Goal: Task Accomplishment & Management: Manage account settings

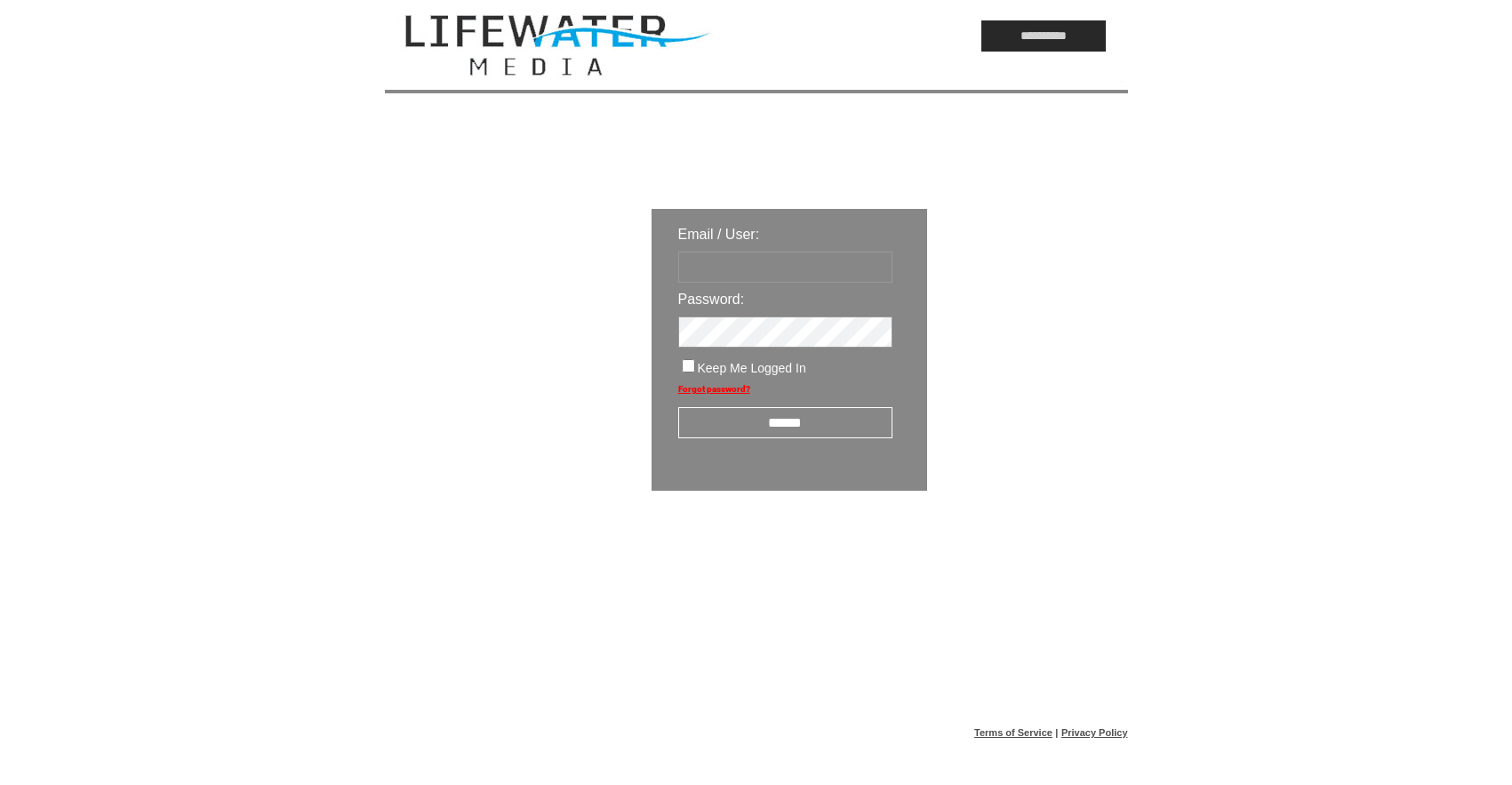
type input "*********"
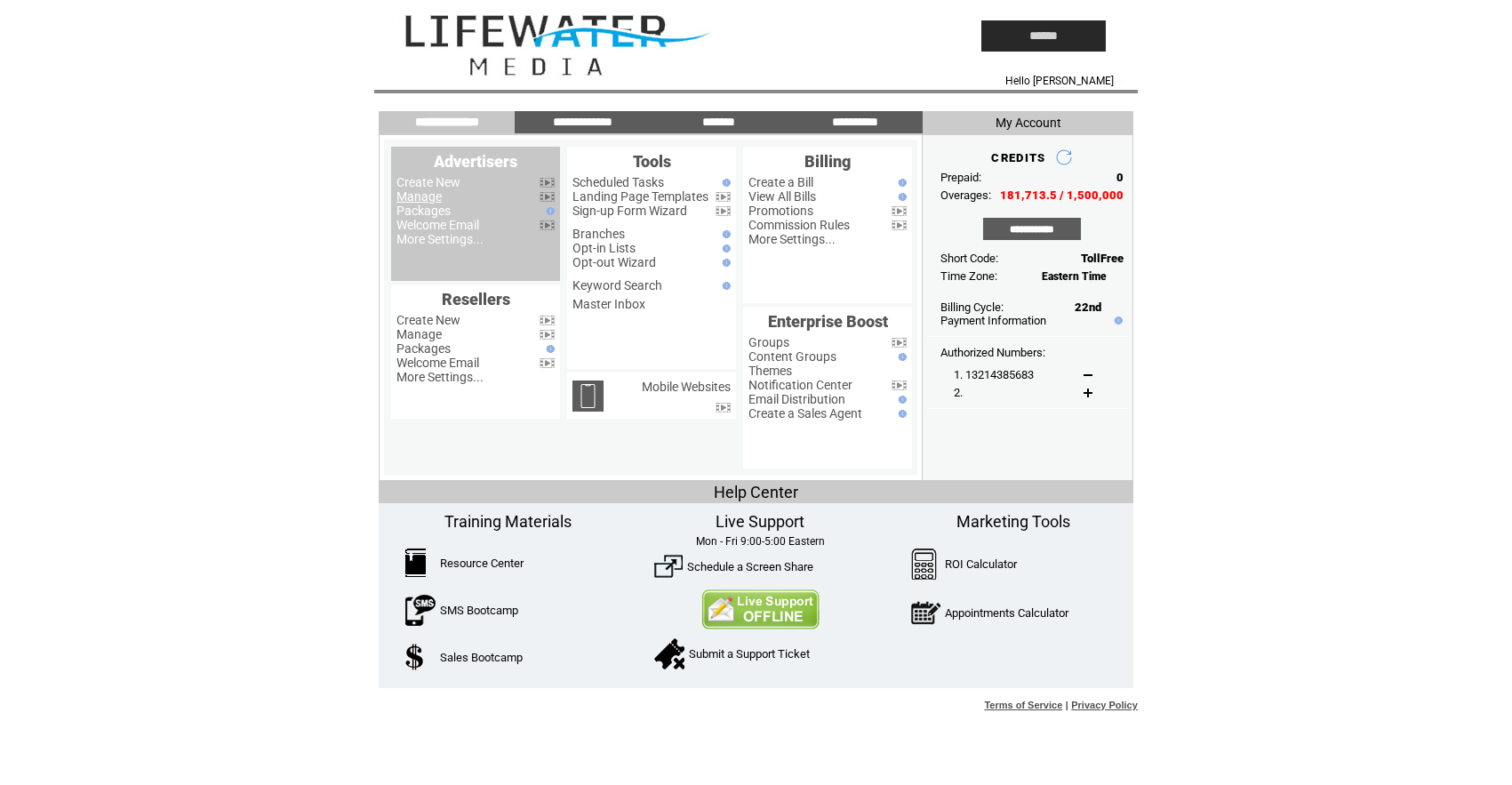
click at [426, 197] on link "Manage" at bounding box center [418, 196] width 45 height 14
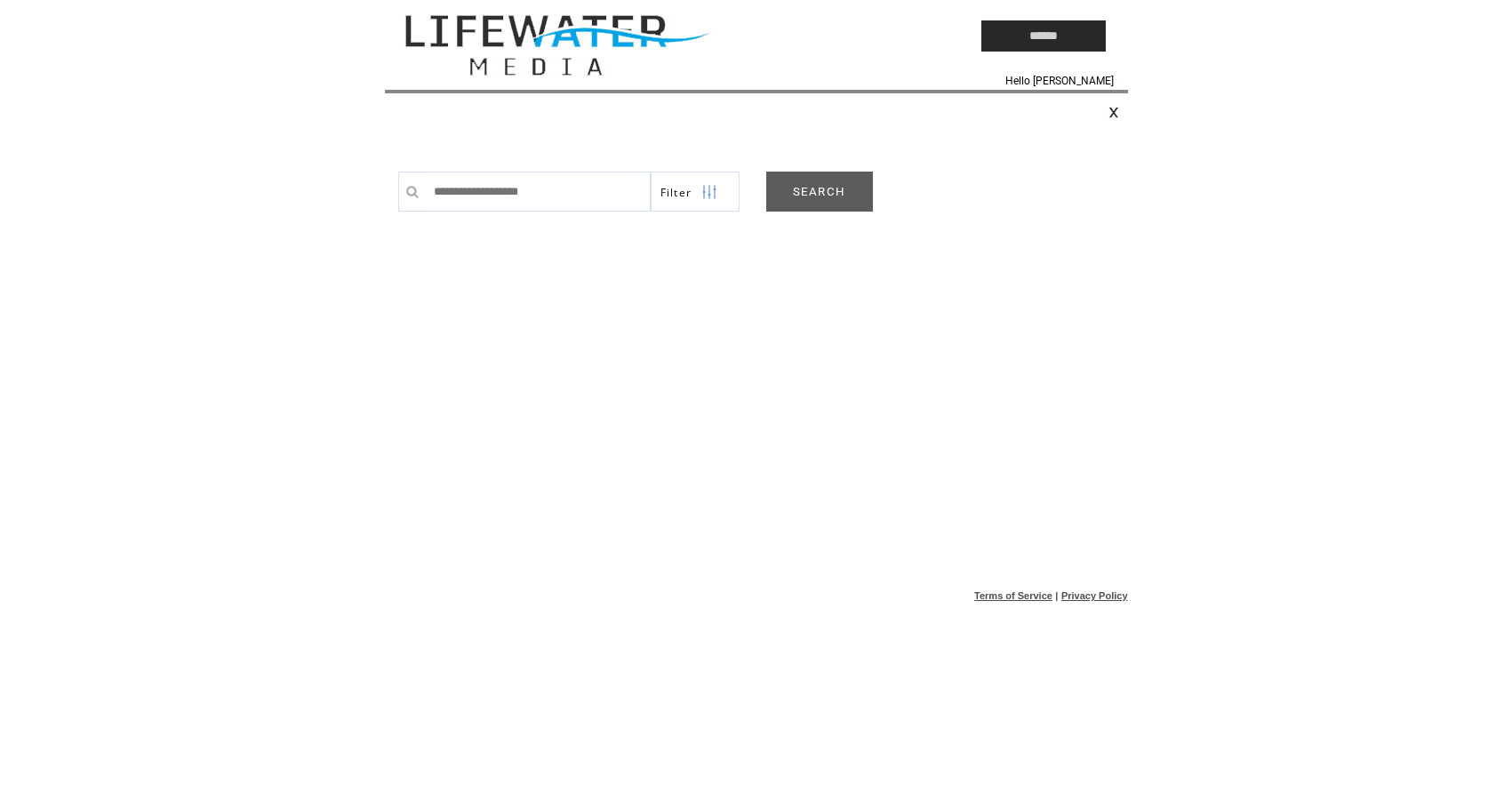
click at [820, 205] on link "SEARCH" at bounding box center [819, 191] width 107 height 40
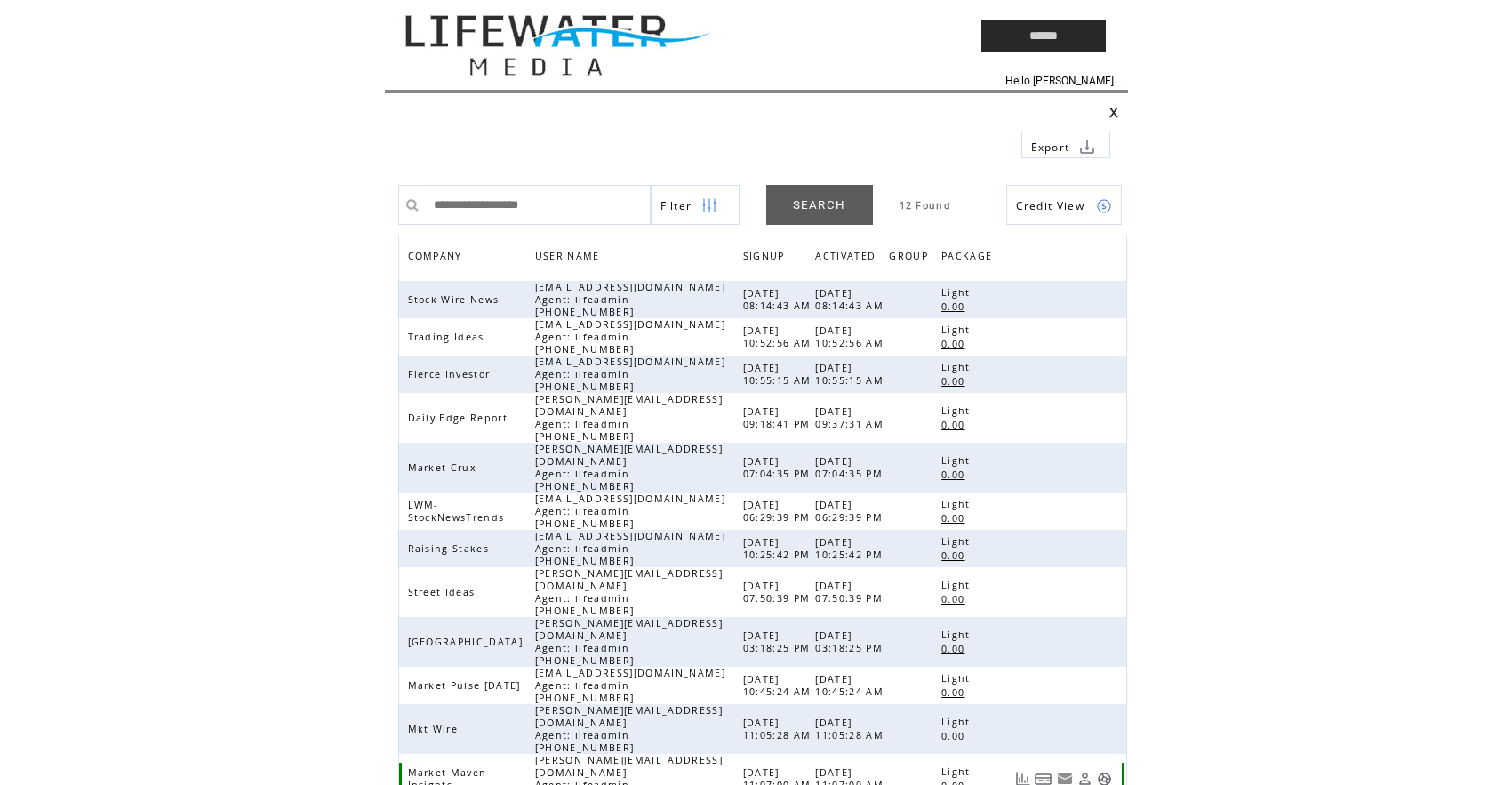
click at [1109, 772] on link at bounding box center [1104, 779] width 15 height 15
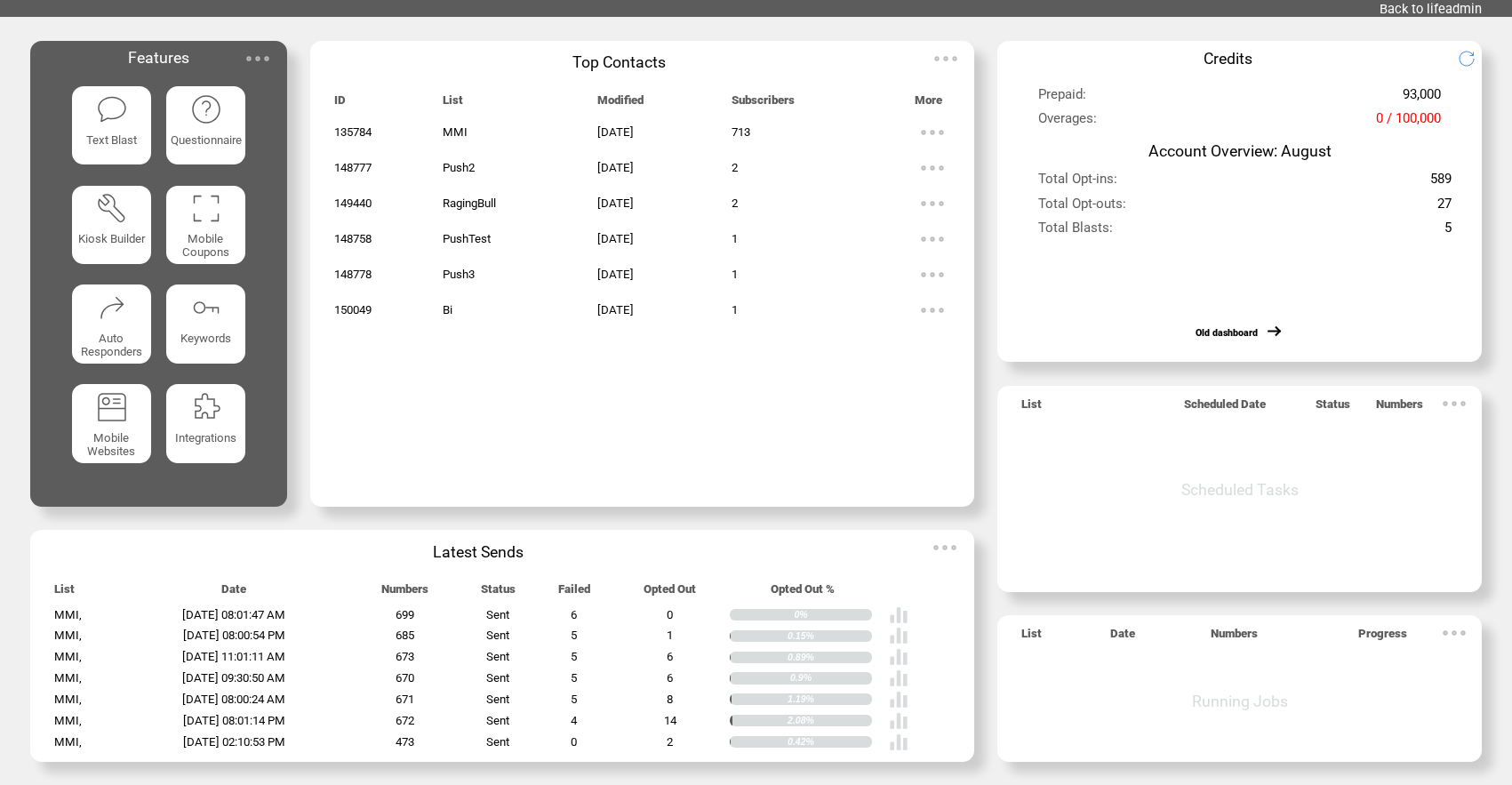
scroll to position [48, 0]
click at [908, 618] on img at bounding box center [898, 614] width 19 height 19
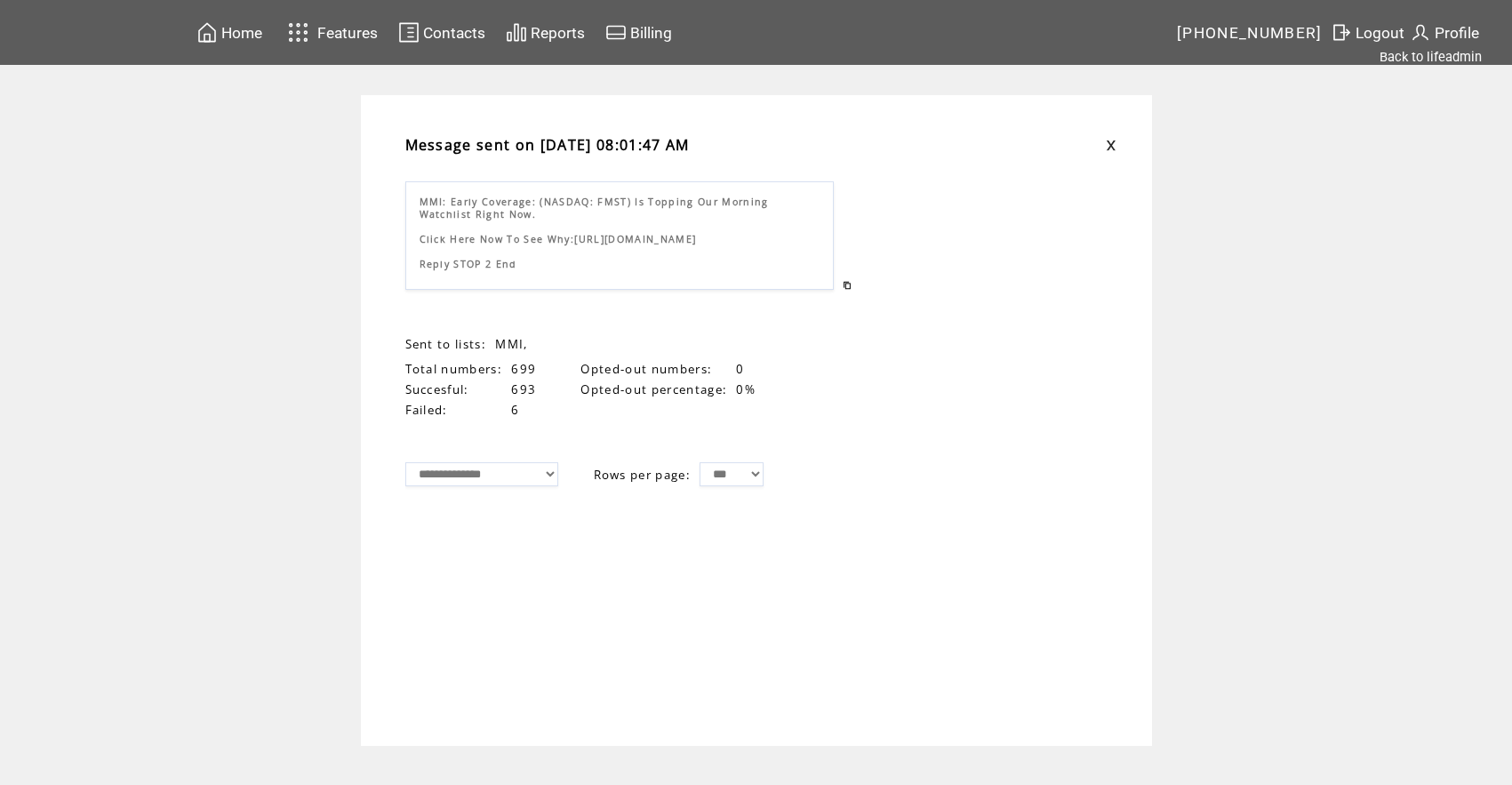
select select "*****"
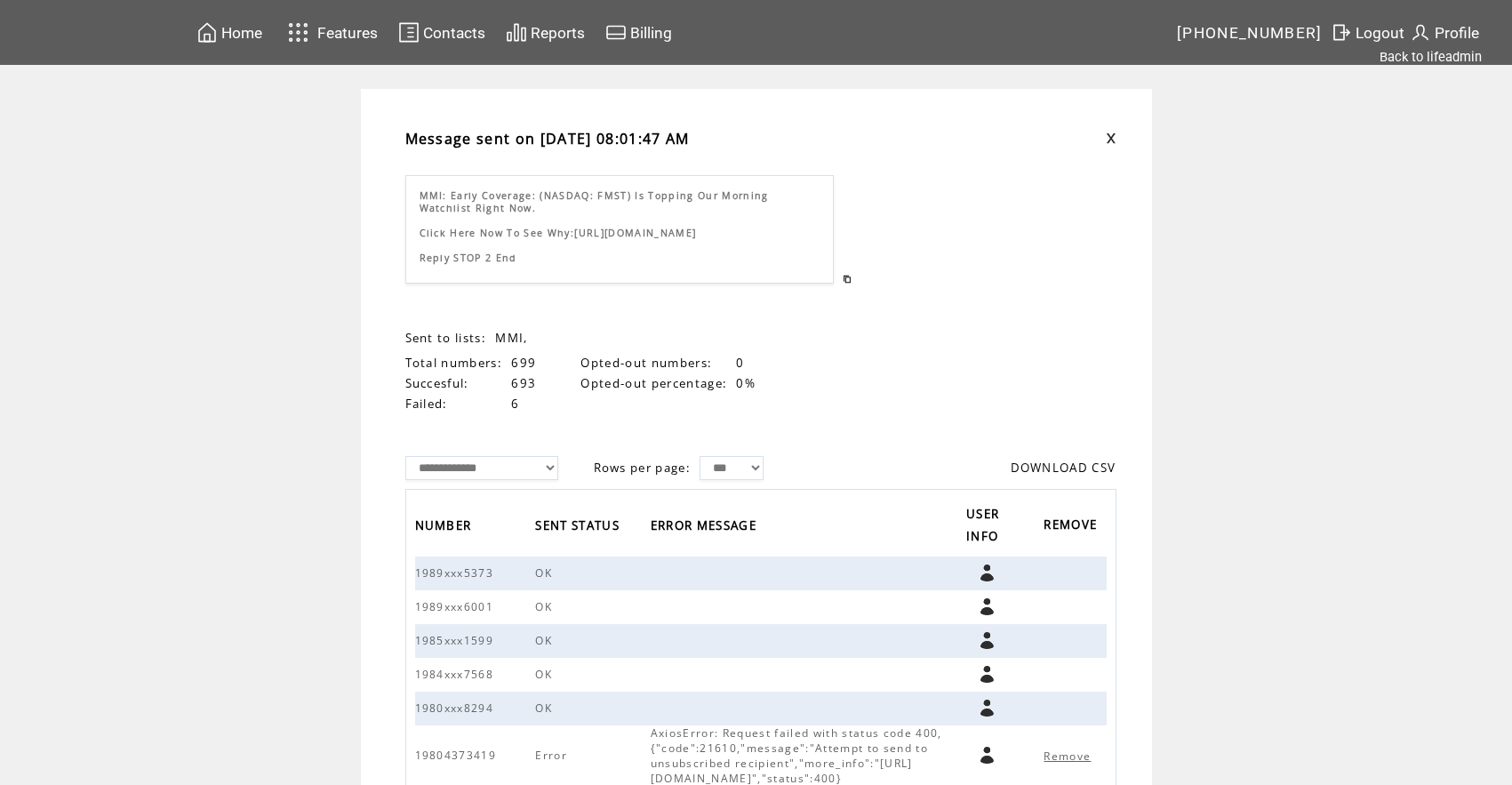
click at [451, 31] on span "Contacts" at bounding box center [454, 32] width 62 height 18
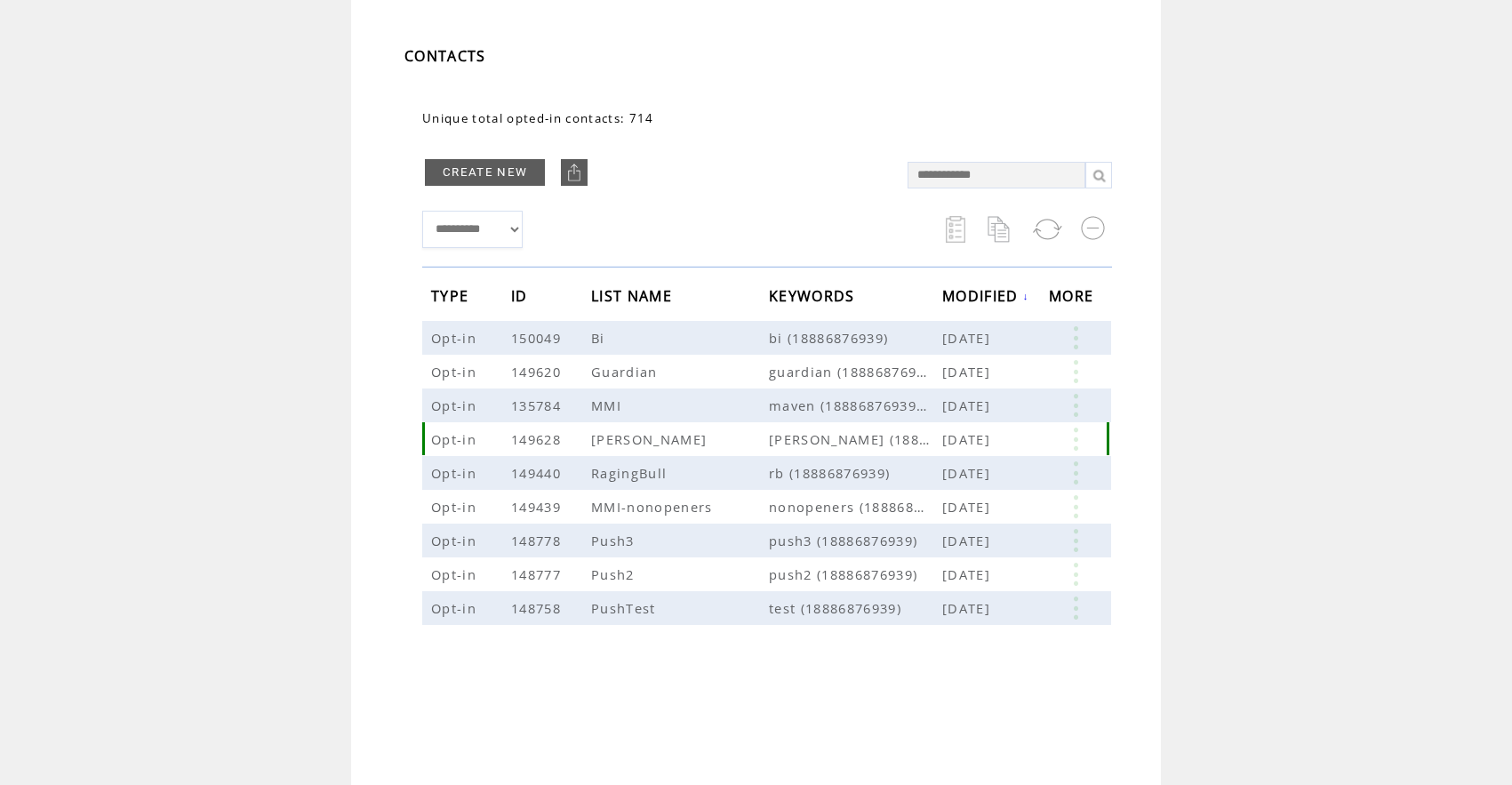
scroll to position [47, 0]
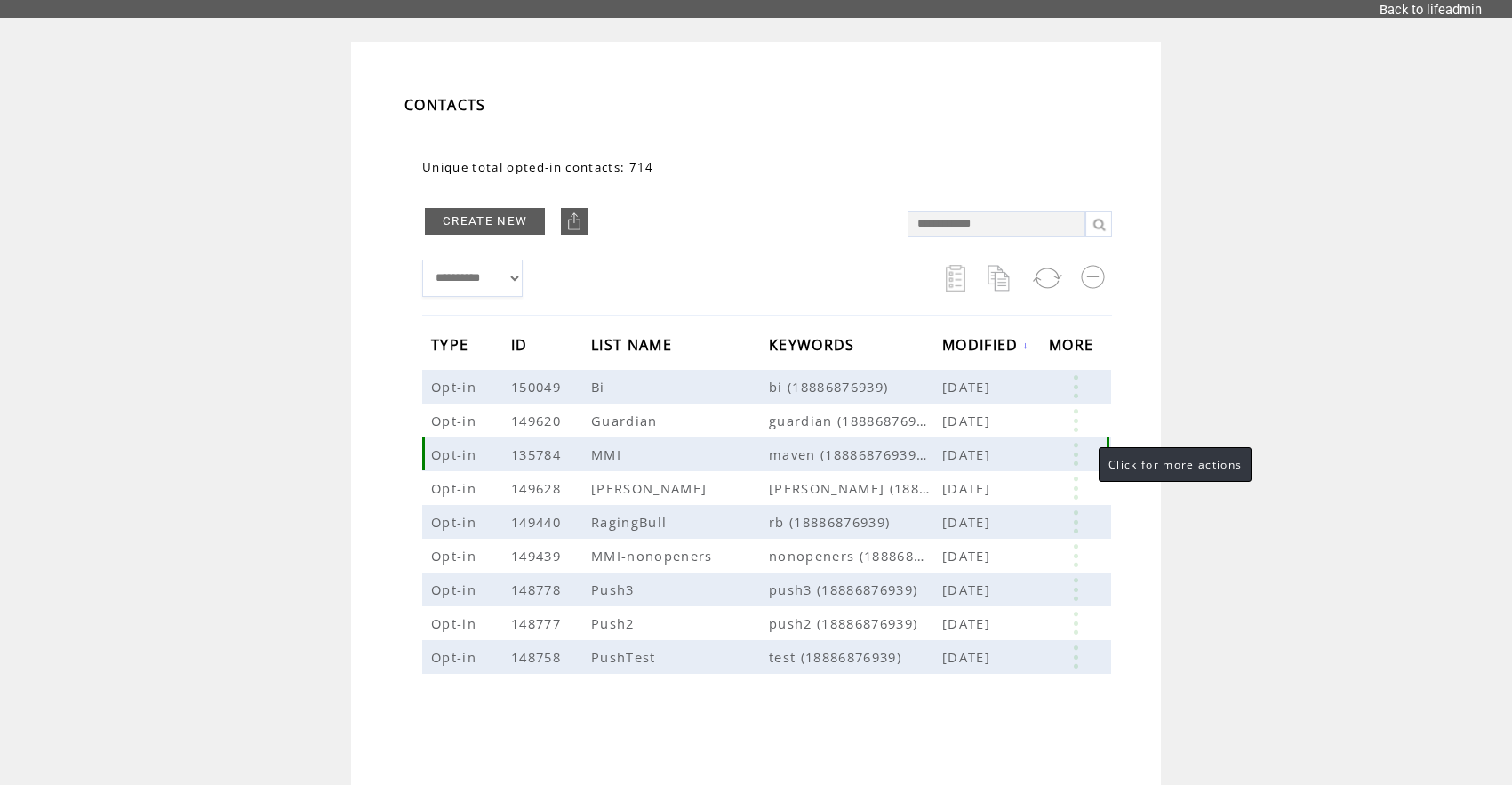
click at [1077, 453] on link at bounding box center [1075, 454] width 53 height 23
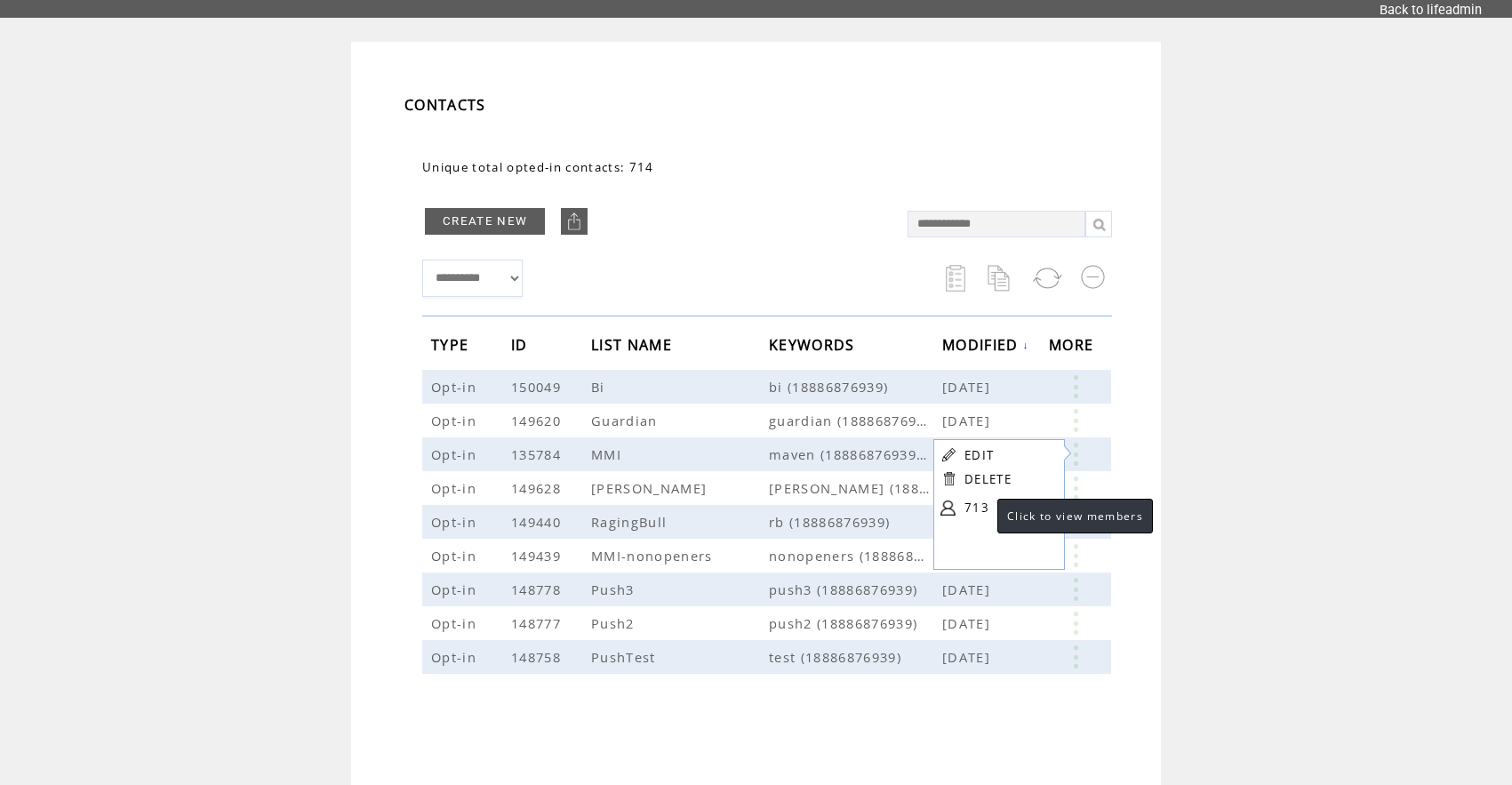
click at [980, 505] on link "713" at bounding box center [1009, 508] width 89 height 27
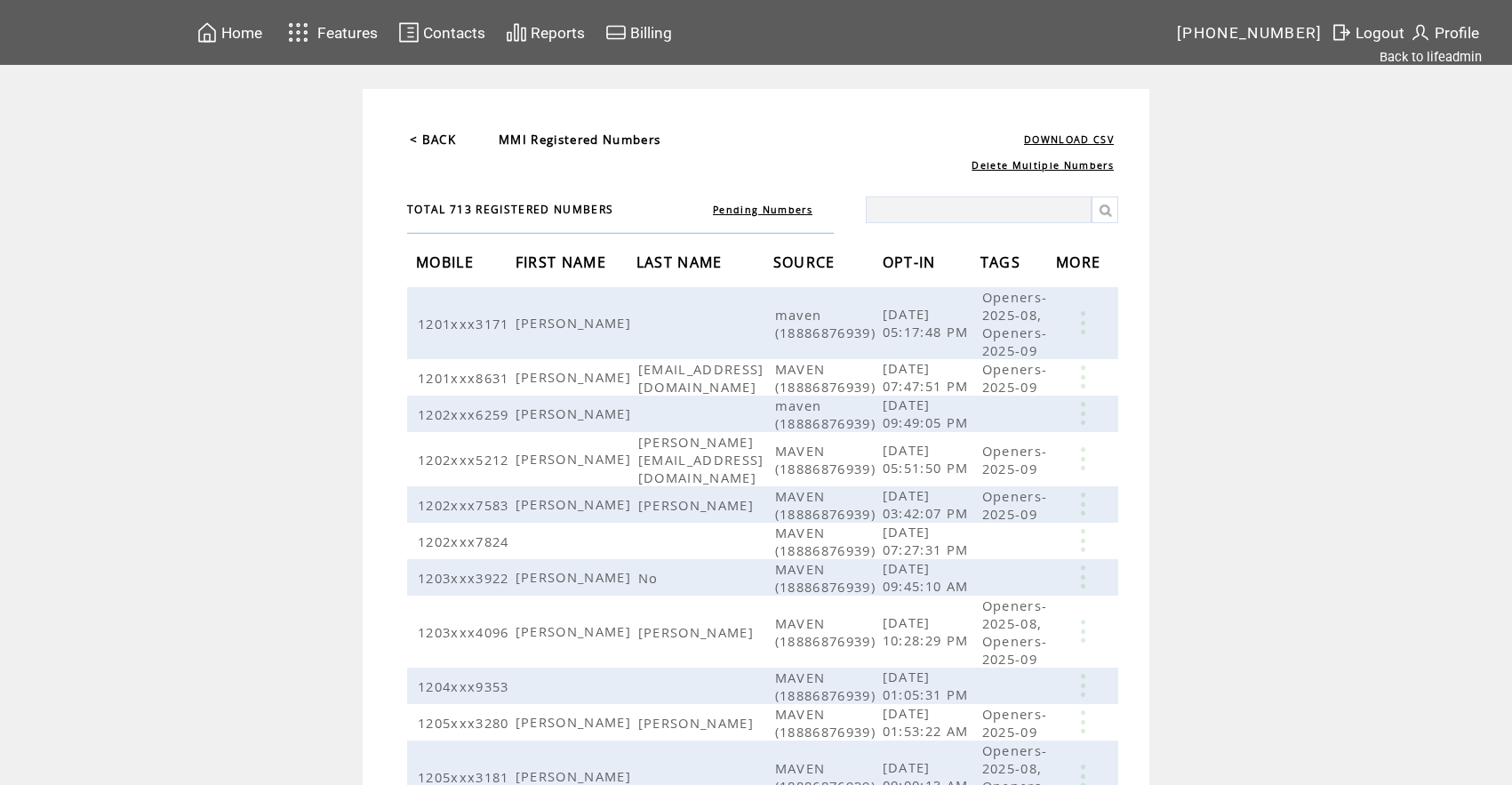
click at [904, 218] on input "text" at bounding box center [978, 210] width 225 height 27
paste input "**********"
type input "**********"
click at [1108, 206] on link at bounding box center [1105, 210] width 27 height 27
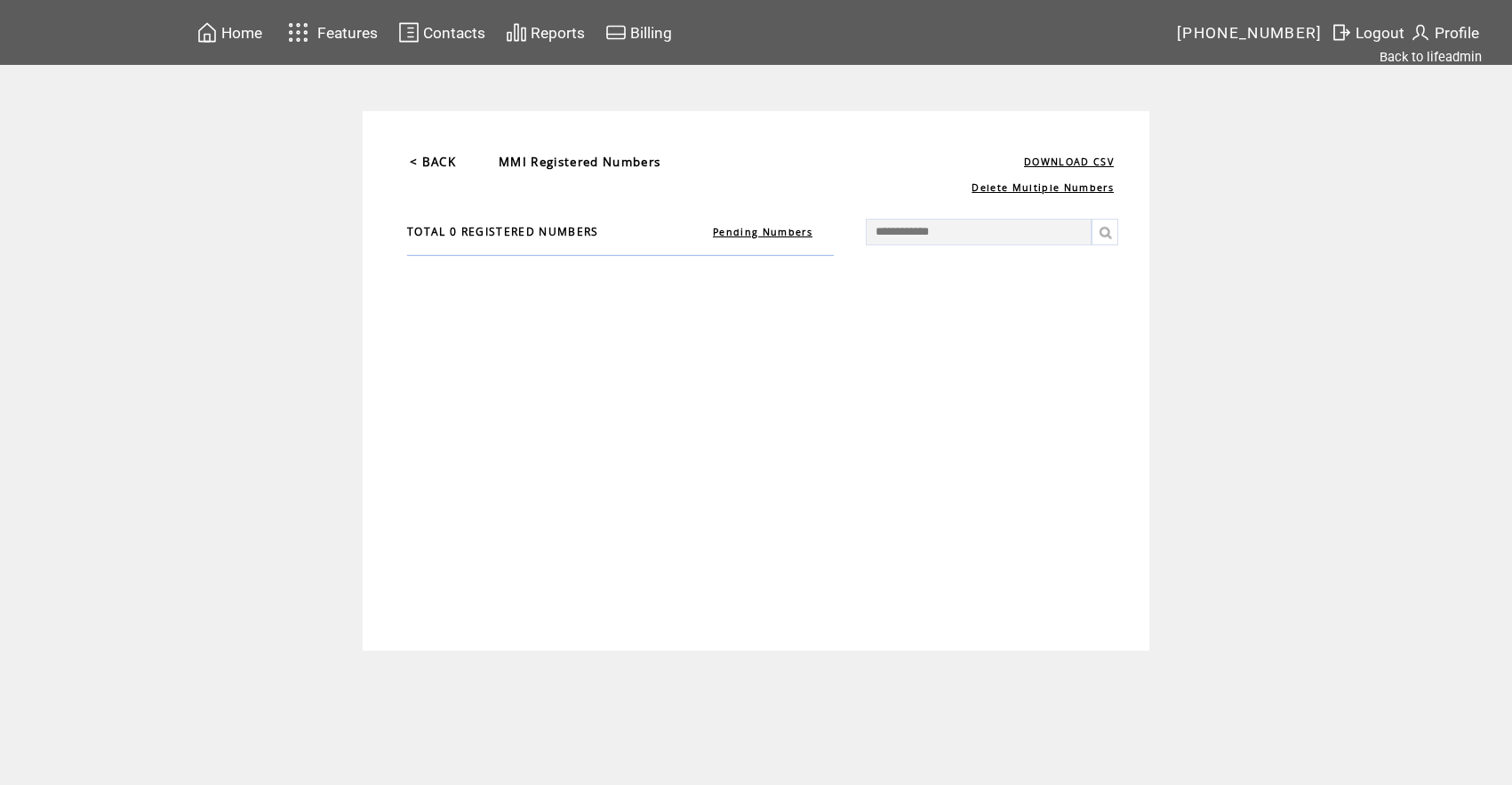
click at [437, 163] on link "< BACK" at bounding box center [433, 161] width 46 height 16
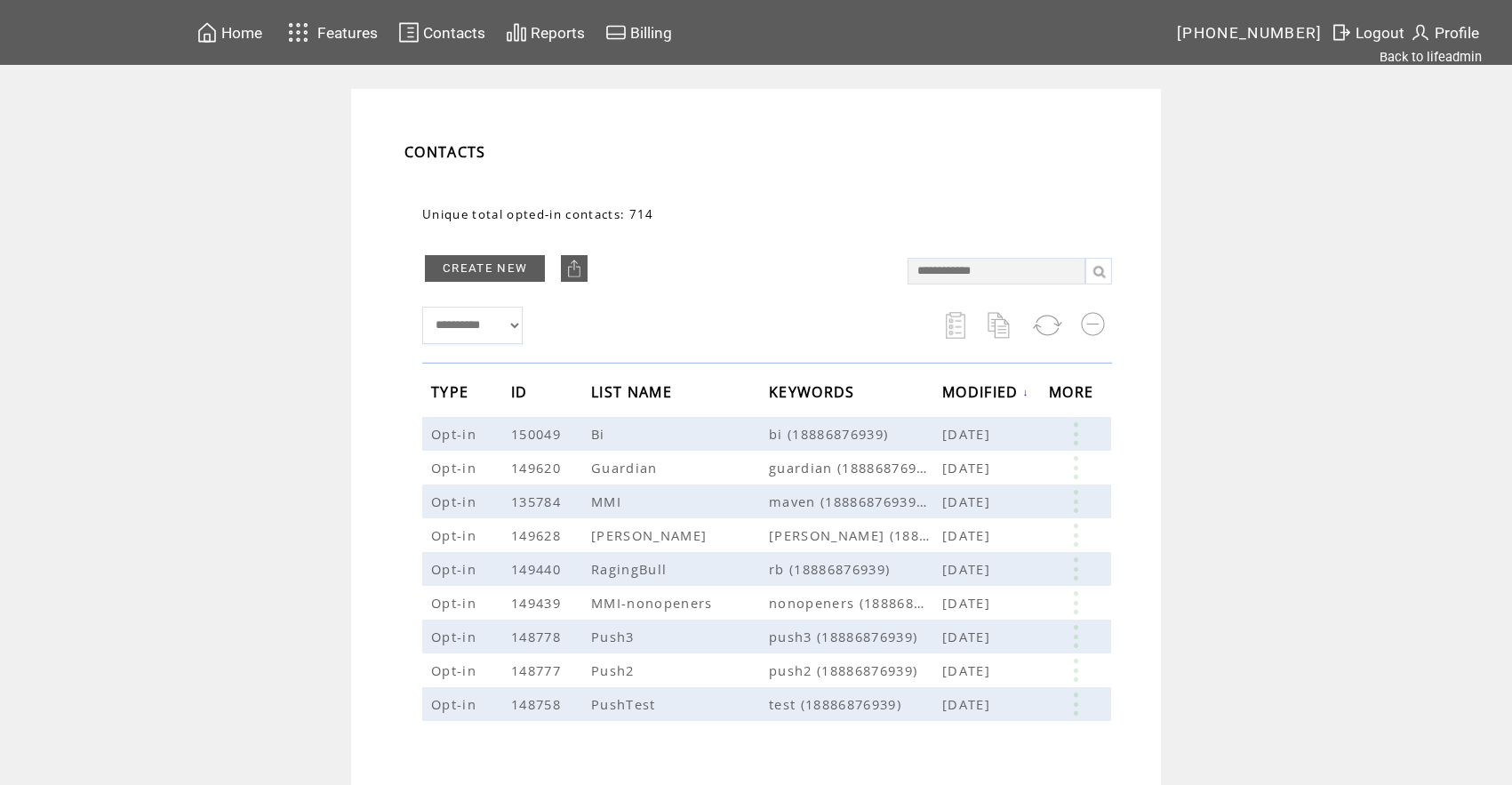
click at [259, 34] on span "Home" at bounding box center [242, 32] width 41 height 18
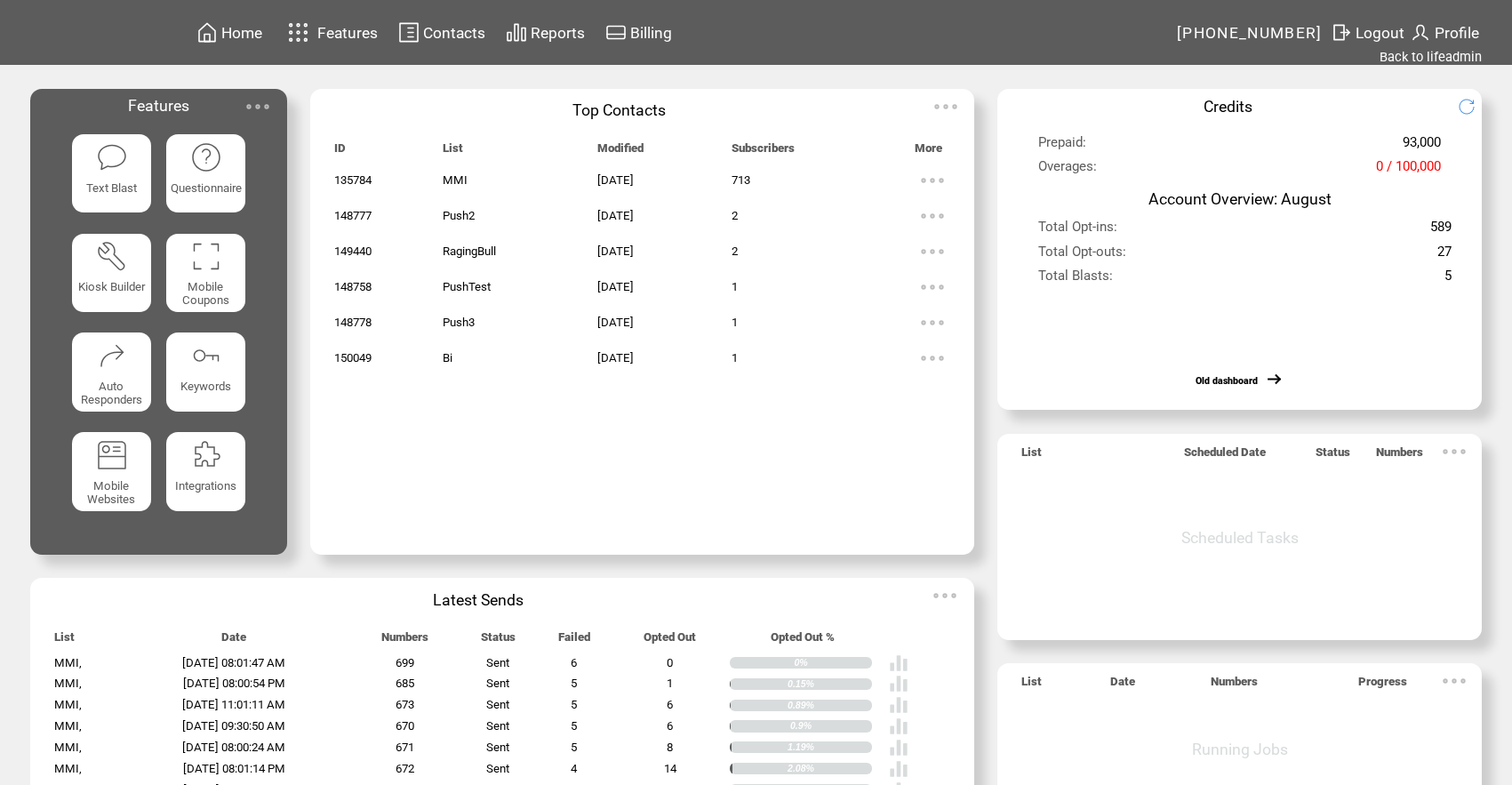
click at [930, 185] on img at bounding box center [932, 180] width 35 height 35
click at [838, 186] on link "EDIT" at bounding box center [832, 187] width 30 height 16
click at [929, 184] on img at bounding box center [932, 180] width 35 height 35
click at [839, 235] on link "713" at bounding box center [861, 238] width 89 height 27
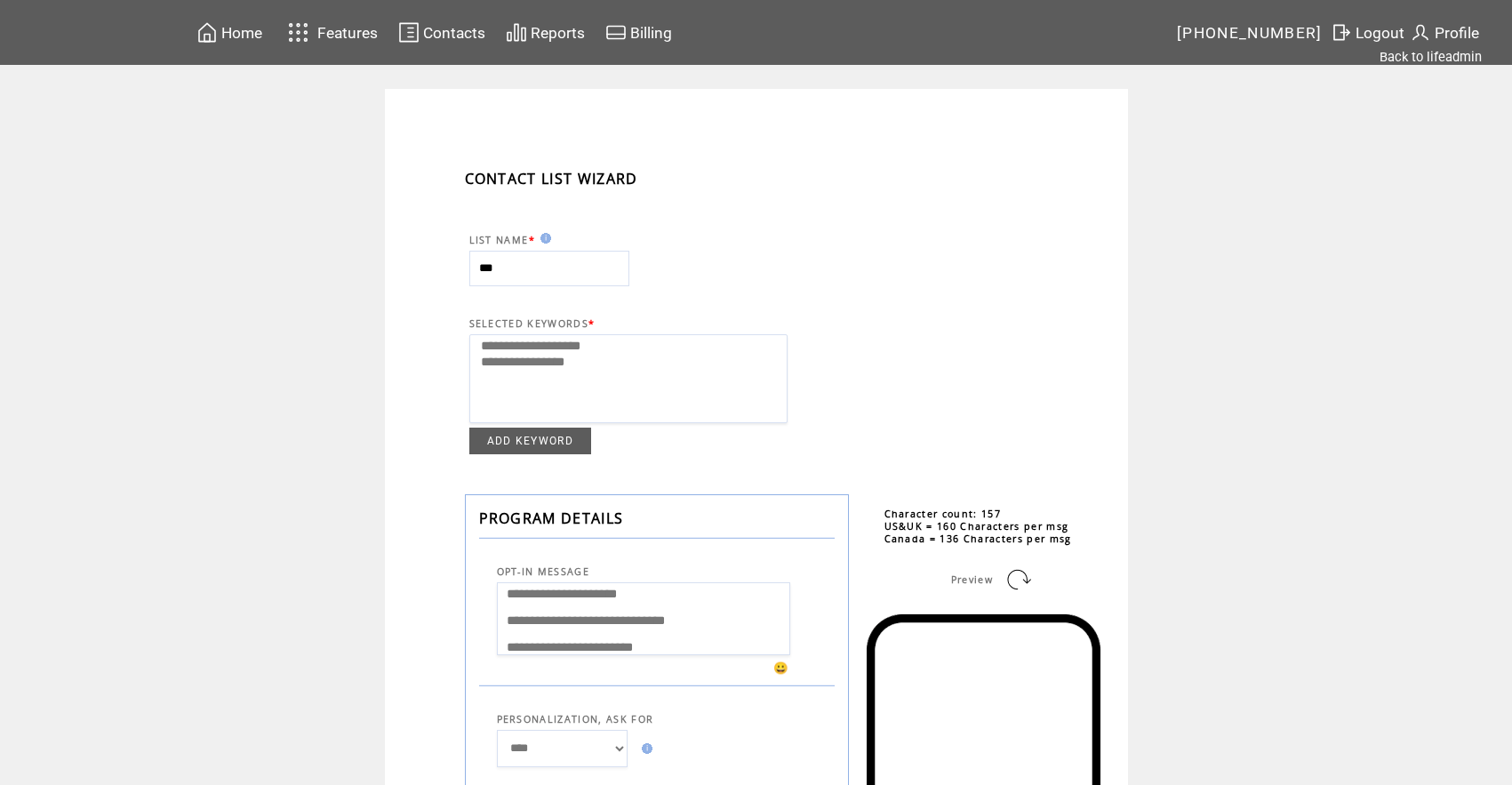
select select
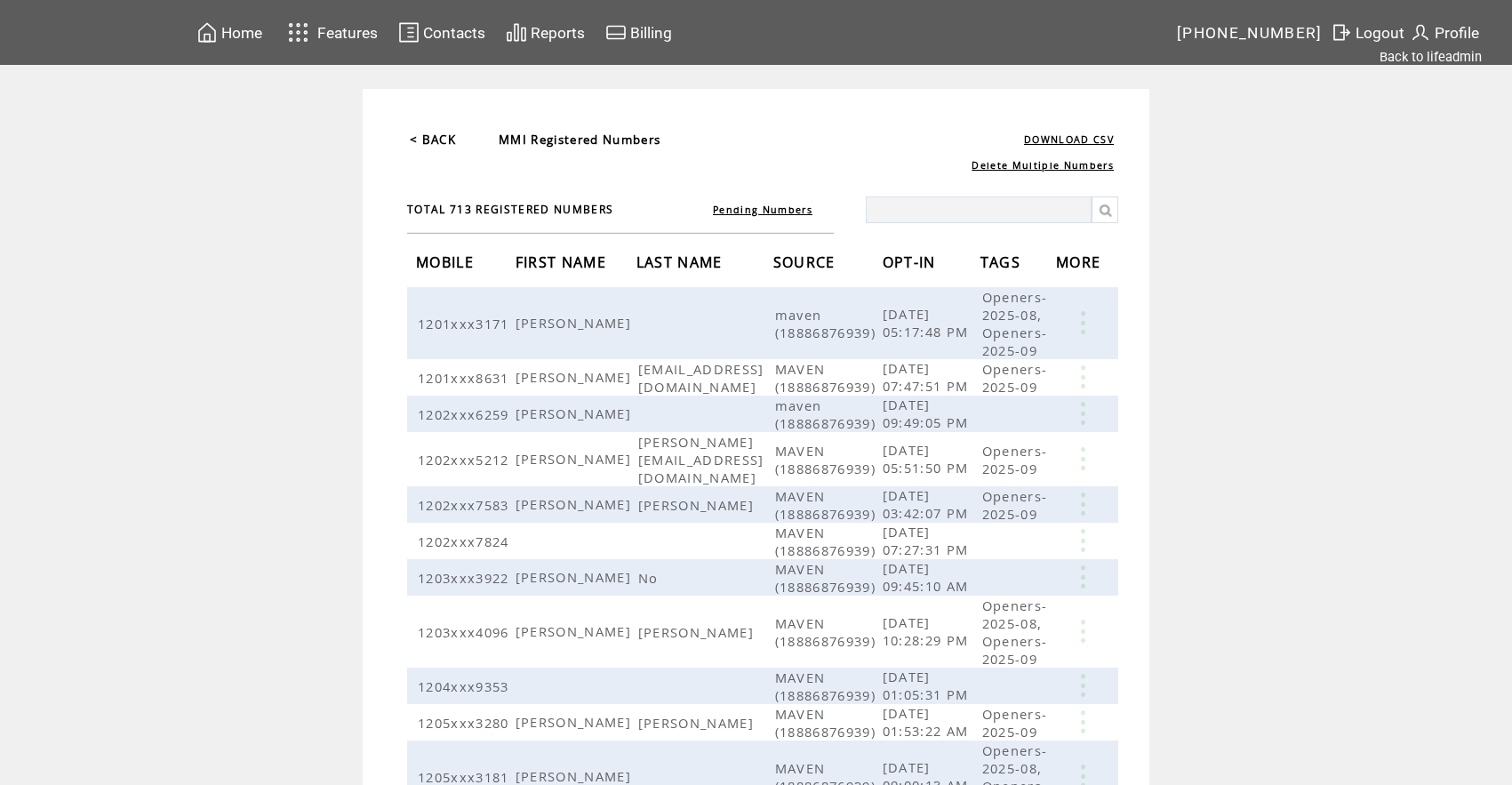
click at [448, 140] on link "< BACK" at bounding box center [433, 139] width 46 height 16
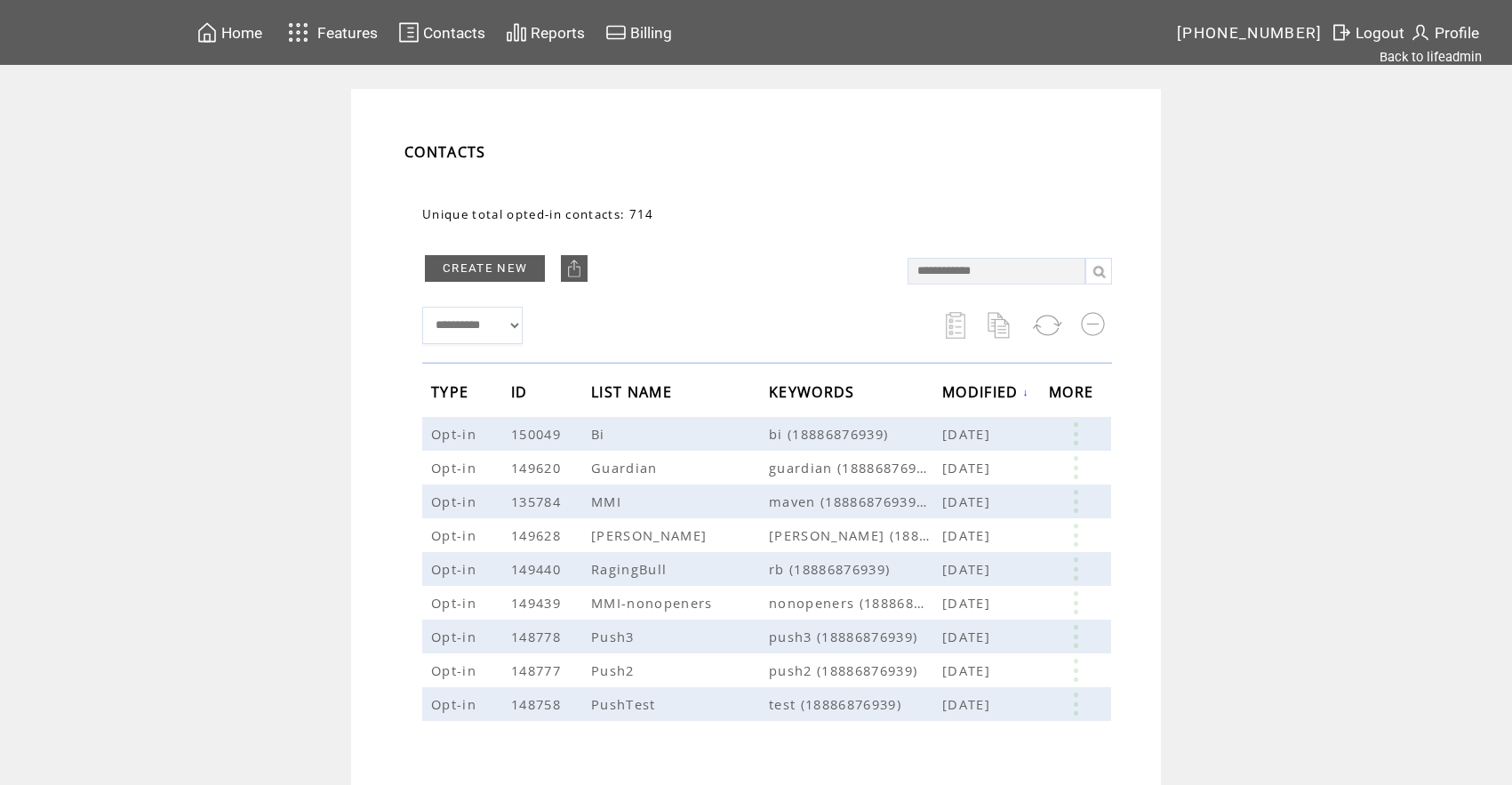
click at [449, 28] on span "Contacts" at bounding box center [454, 32] width 62 height 18
click at [456, 264] on link "CREATE NEW" at bounding box center [484, 268] width 120 height 27
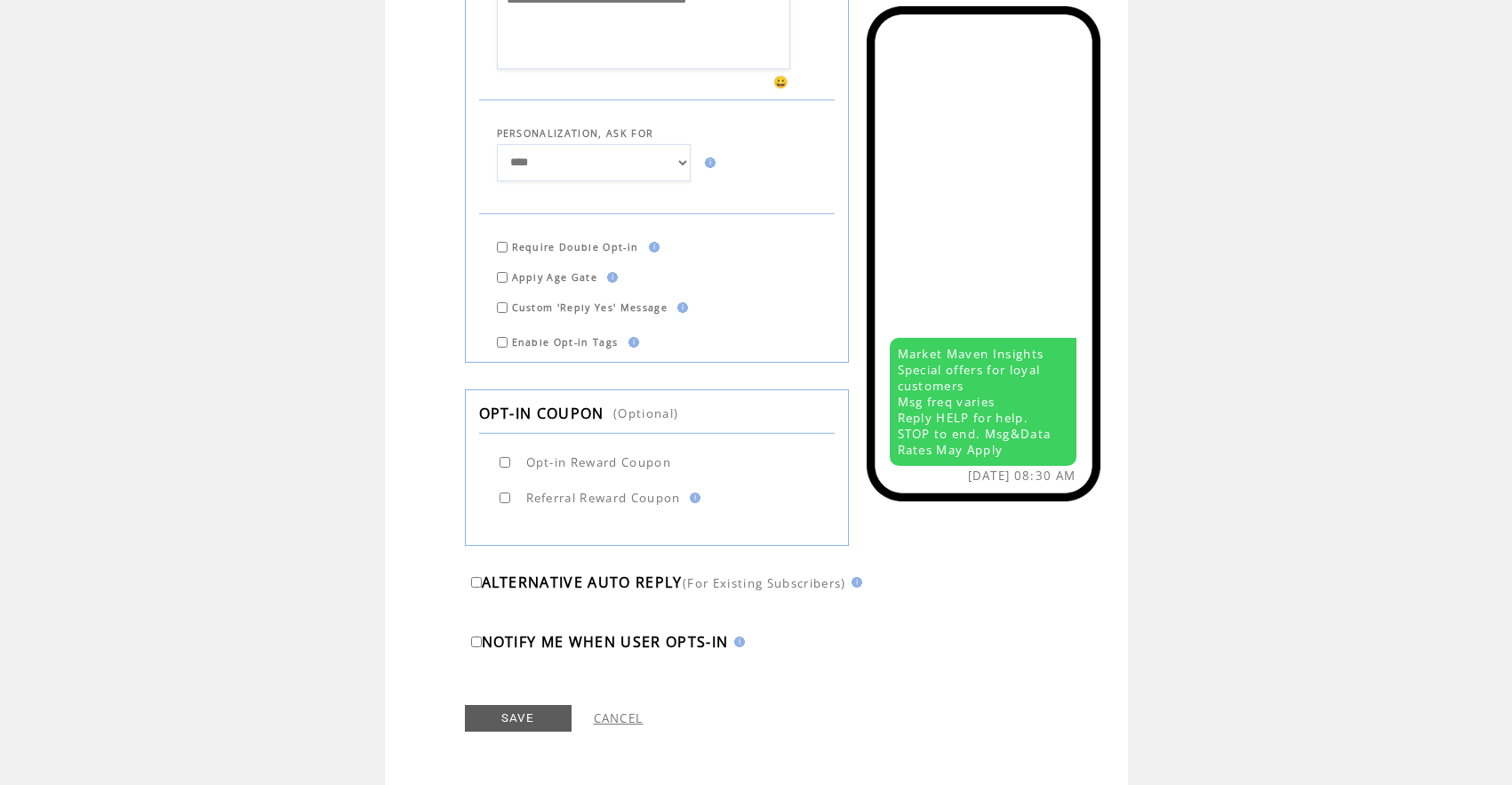
scroll to position [622, 0]
click at [611, 718] on link "CANCEL" at bounding box center [619, 718] width 50 height 16
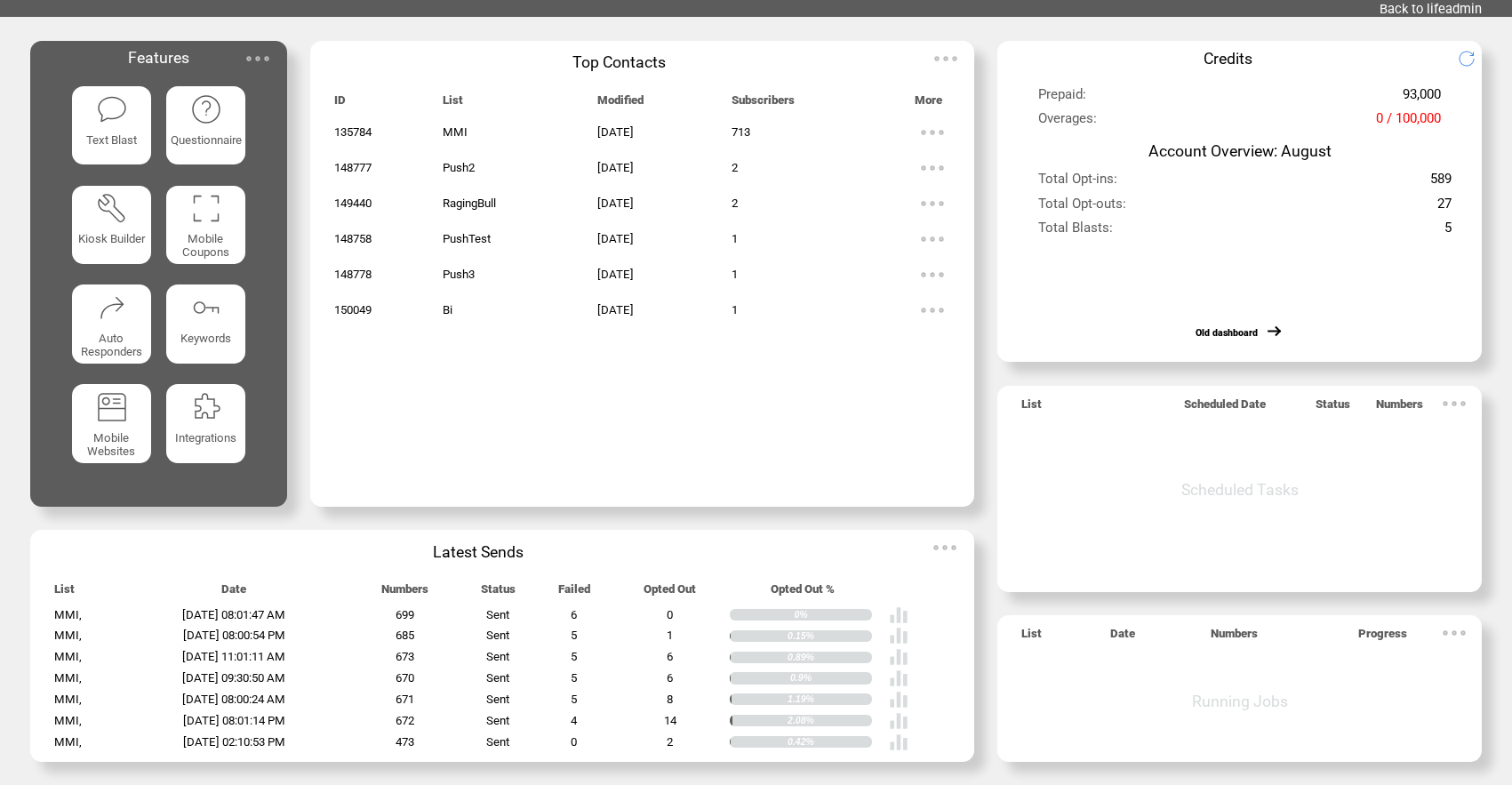
scroll to position [48, 0]
click at [255, 60] on img at bounding box center [258, 58] width 35 height 35
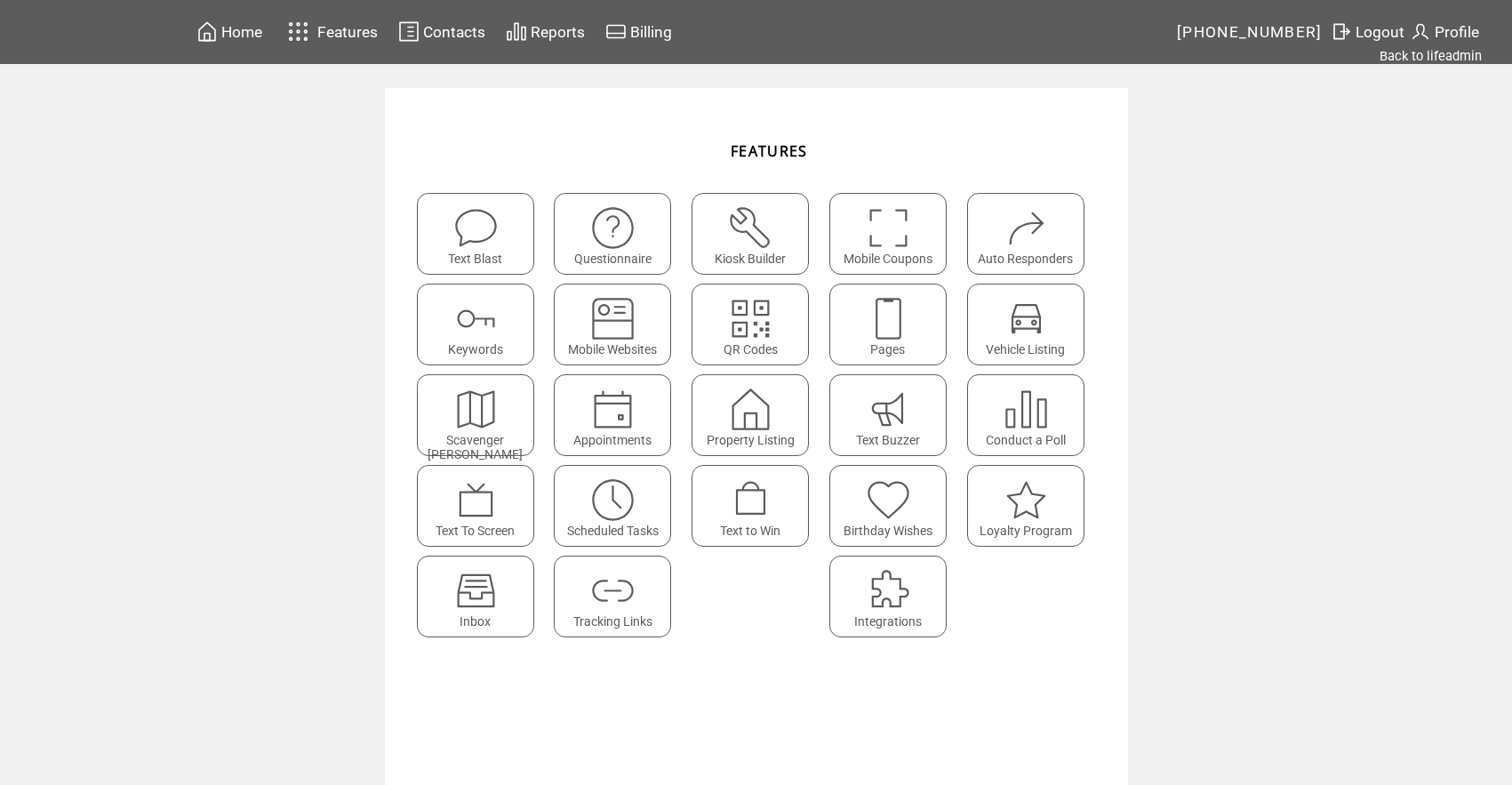
scroll to position [1, 0]
click at [433, 38] on span "Contacts" at bounding box center [454, 32] width 62 height 18
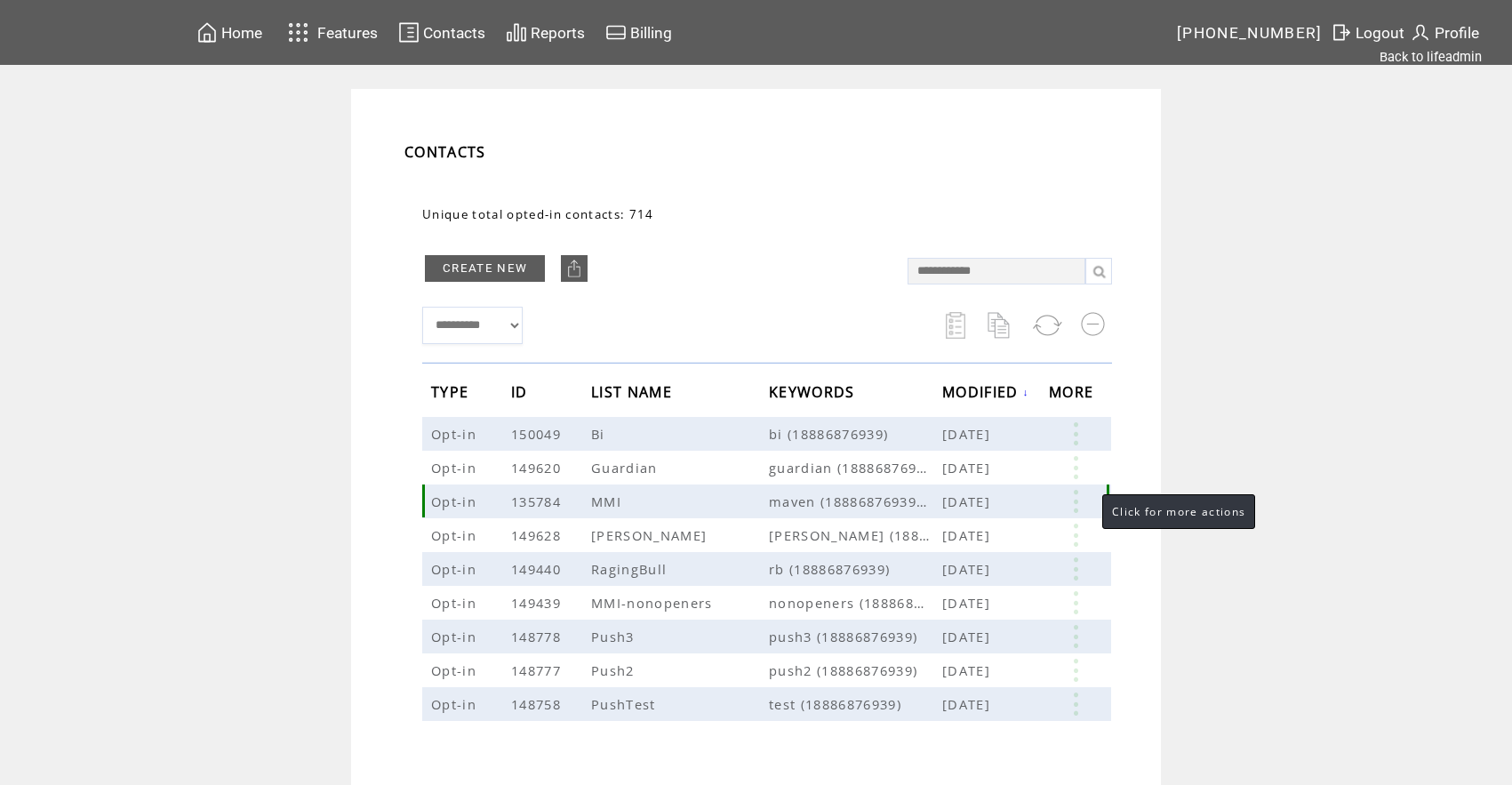
click at [1079, 500] on link at bounding box center [1075, 501] width 53 height 23
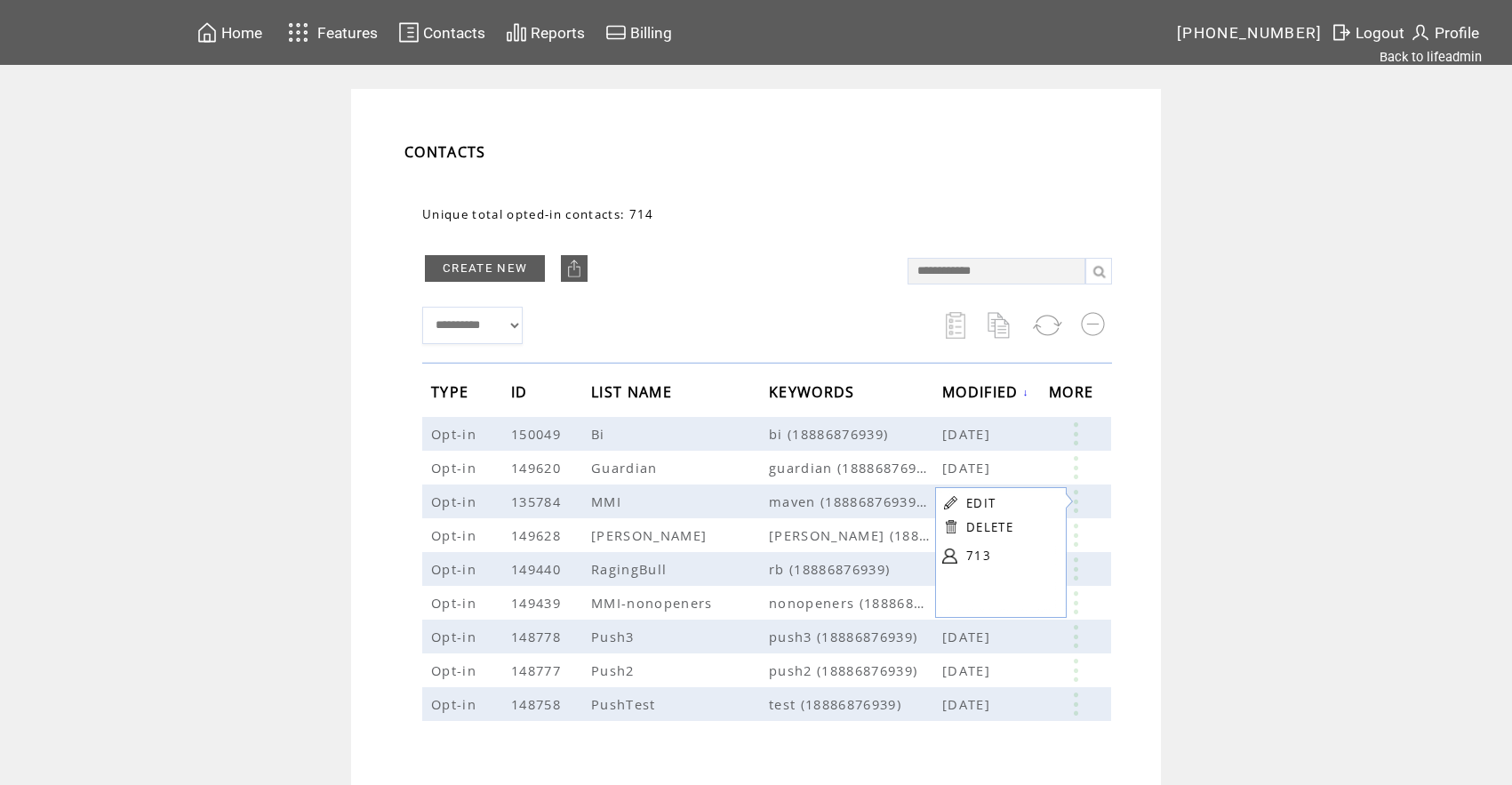
click at [988, 498] on link "EDIT" at bounding box center [980, 503] width 30 height 16
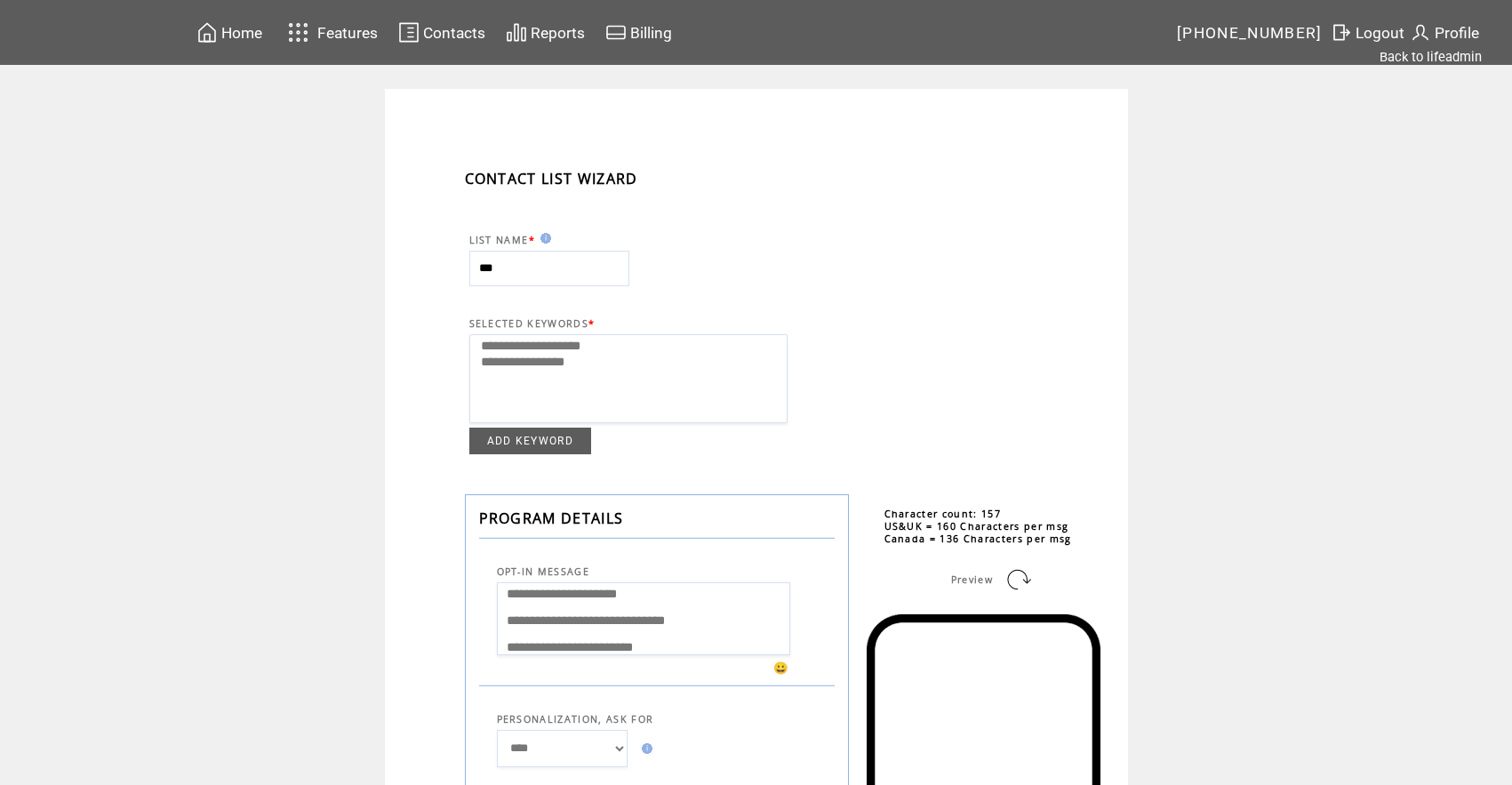
select select
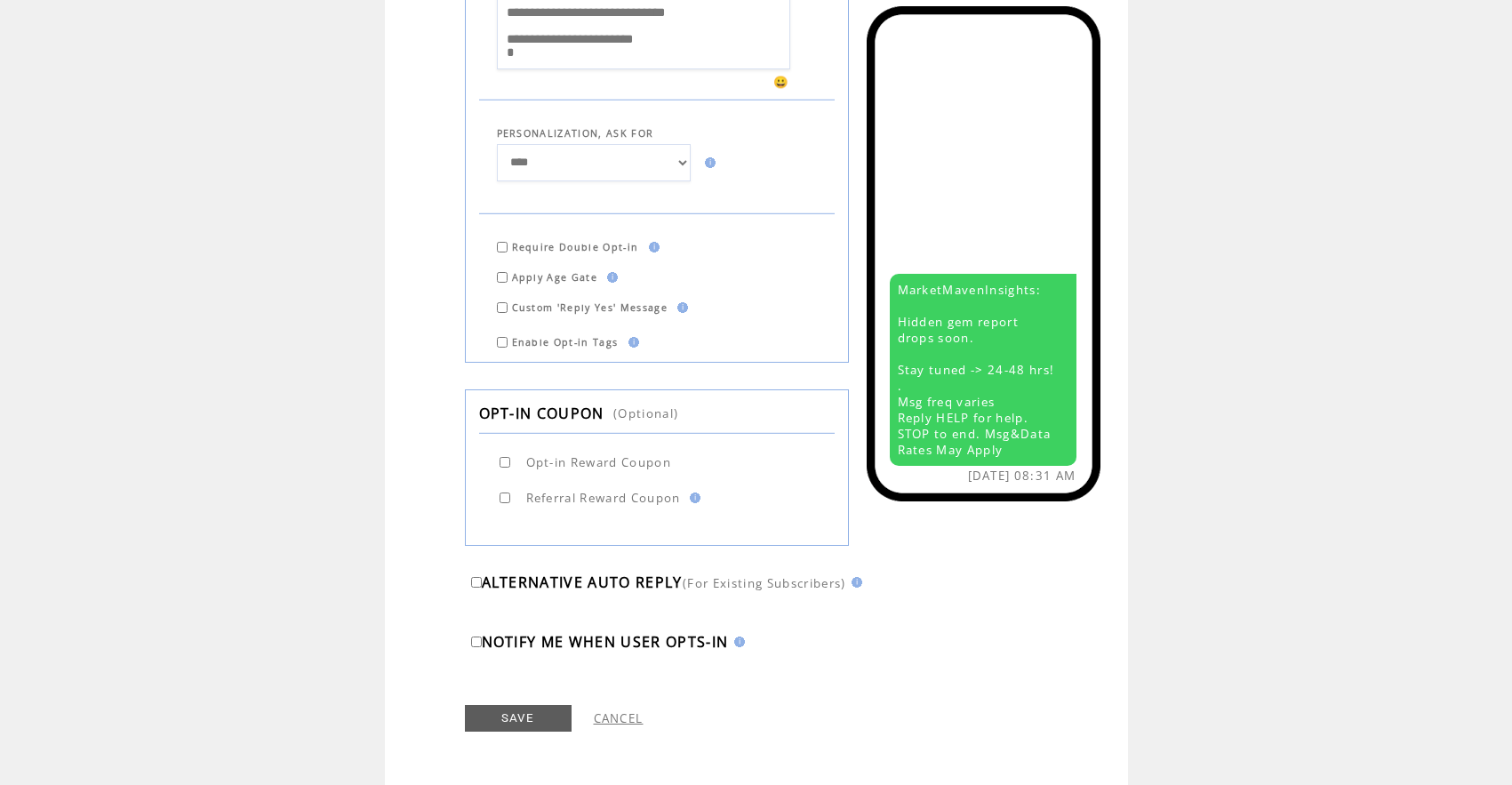
scroll to position [622, 0]
click at [608, 719] on link "CANCEL" at bounding box center [619, 718] width 50 height 16
